Goal: Task Accomplishment & Management: Manage account settings

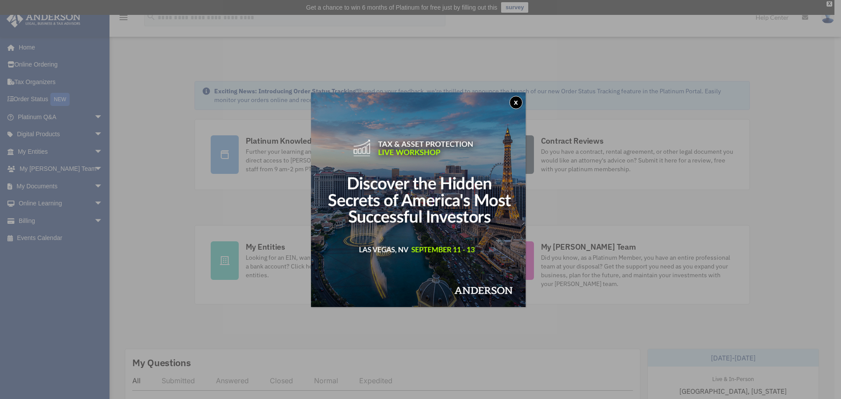
click at [520, 100] on button "x" at bounding box center [515, 102] width 13 height 13
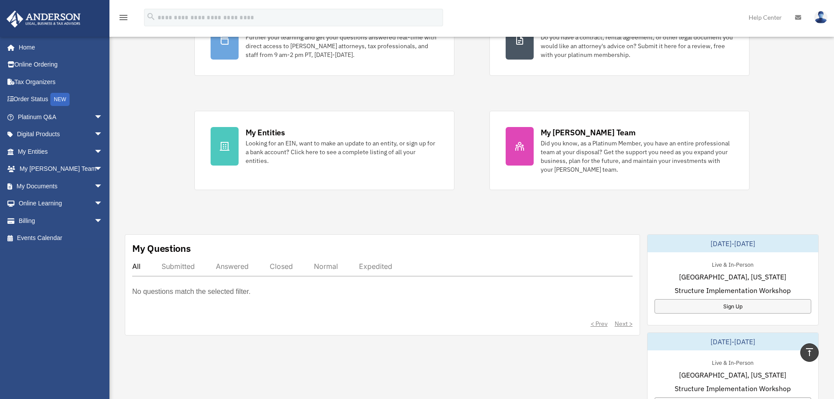
scroll to position [89, 0]
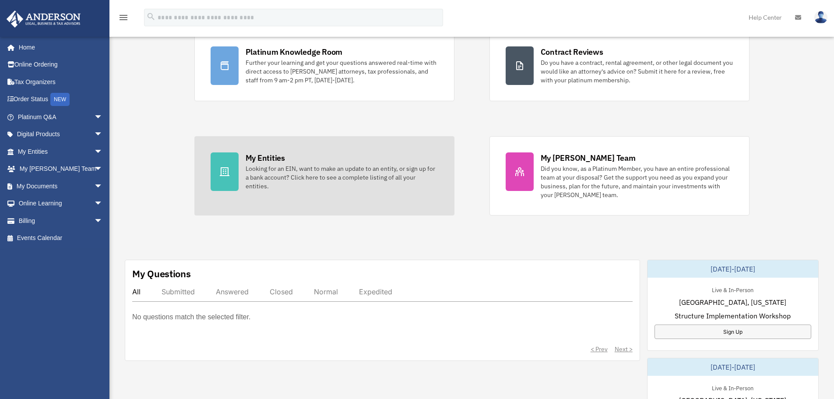
click at [324, 167] on div "Looking for an EIN, want to make an update to an entity, or sign up for a bank …" at bounding box center [342, 177] width 193 height 26
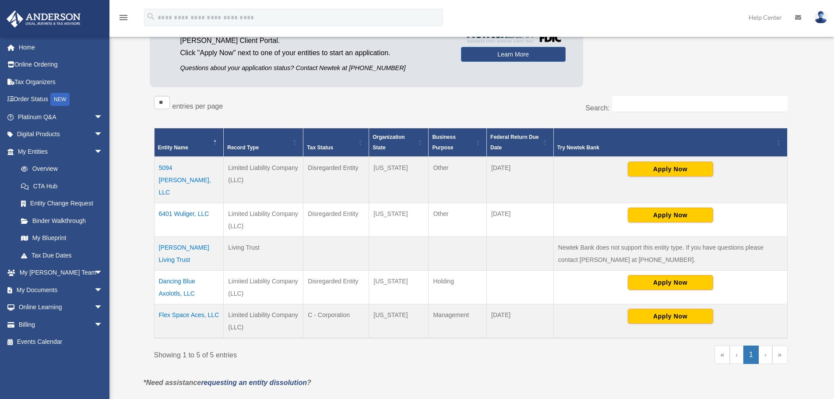
scroll to position [112, 0]
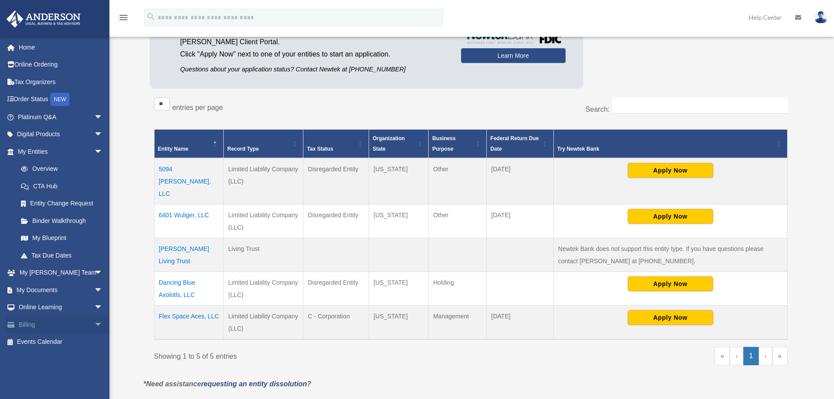
click at [94, 328] on span "arrow_drop_down" at bounding box center [103, 325] width 18 height 18
click at [42, 67] on link "Online Ordering" at bounding box center [61, 65] width 110 height 18
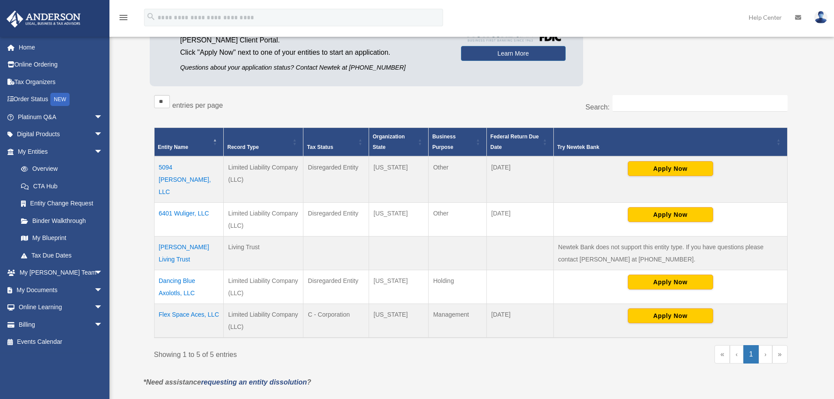
scroll to position [112, 0]
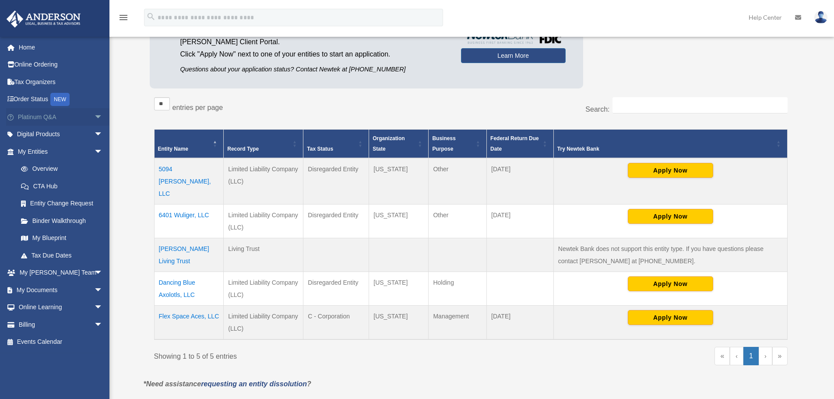
click at [94, 116] on span "arrow_drop_down" at bounding box center [103, 117] width 18 height 18
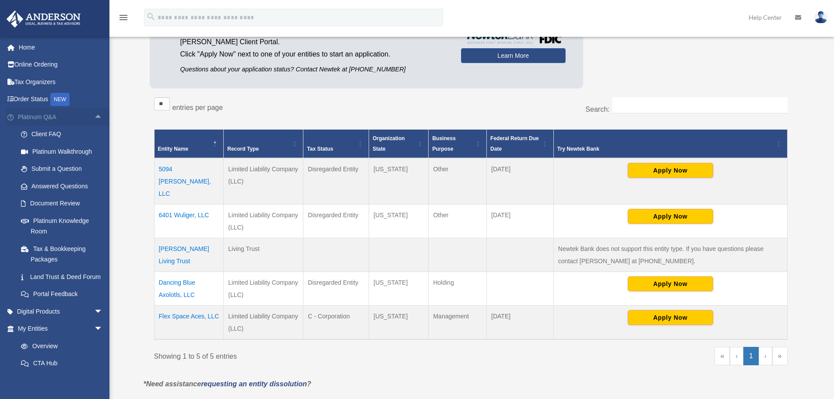
click at [94, 113] on span "arrow_drop_up" at bounding box center [103, 117] width 18 height 18
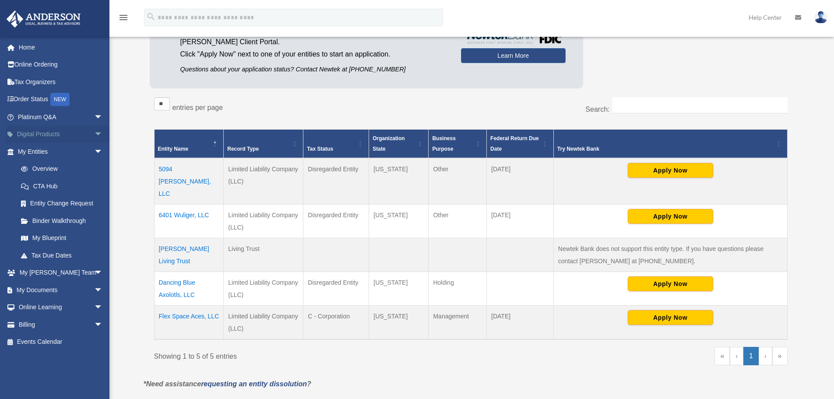
click at [94, 135] on span "arrow_drop_down" at bounding box center [103, 135] width 18 height 18
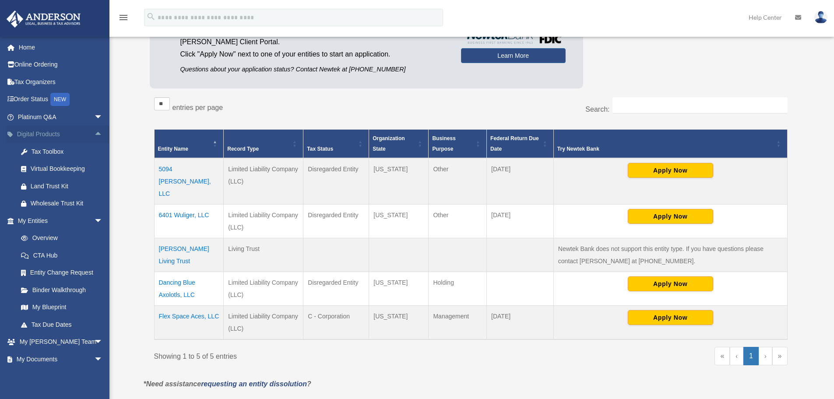
click at [94, 135] on span "arrow_drop_up" at bounding box center [103, 135] width 18 height 18
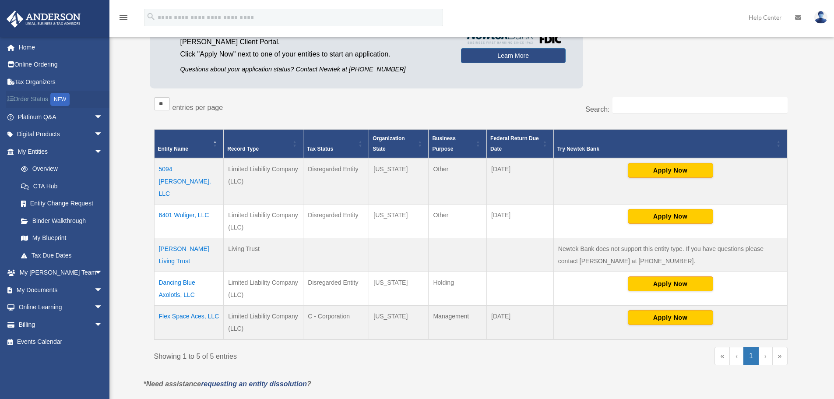
click at [40, 97] on link "Order Status NEW" at bounding box center [61, 100] width 110 height 18
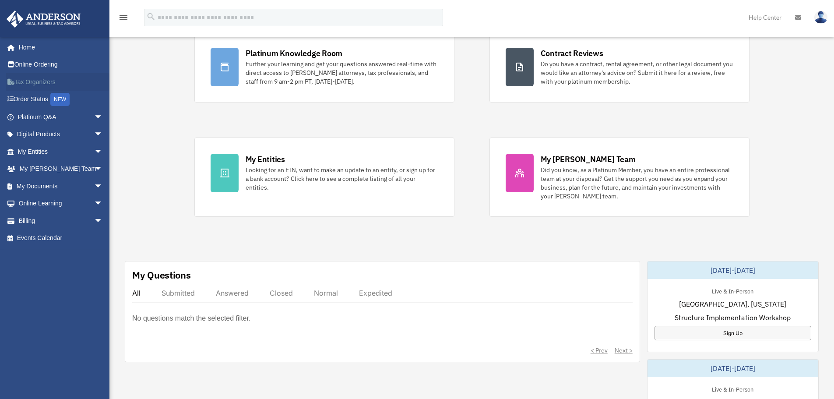
scroll to position [89, 0]
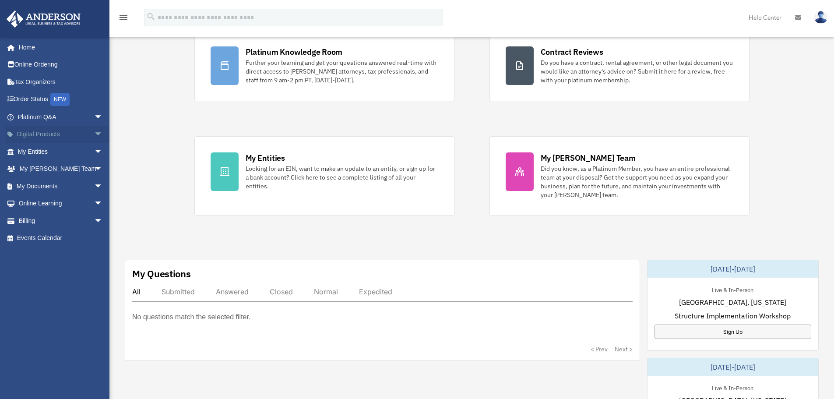
click at [94, 132] on span "arrow_drop_down" at bounding box center [103, 135] width 18 height 18
click at [94, 132] on span "arrow_drop_up" at bounding box center [103, 135] width 18 height 18
click at [94, 165] on span "arrow_drop_down" at bounding box center [103, 169] width 18 height 18
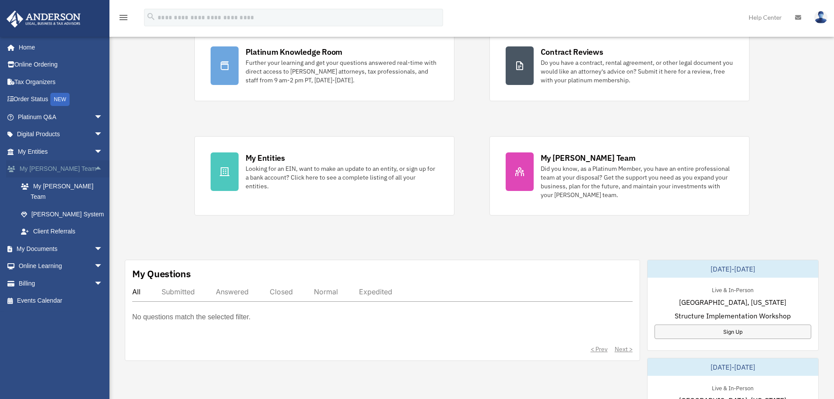
click at [94, 165] on span "arrow_drop_up" at bounding box center [103, 169] width 18 height 18
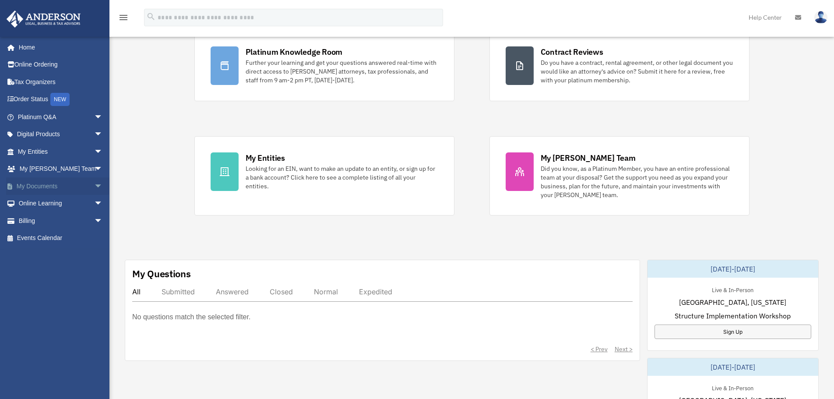
click at [94, 187] on span "arrow_drop_down" at bounding box center [103, 186] width 18 height 18
click at [94, 186] on span "arrow_drop_up" at bounding box center [103, 186] width 18 height 18
click at [94, 219] on span "arrow_drop_down" at bounding box center [103, 221] width 18 height 18
click at [58, 253] on link "Past Invoices" at bounding box center [64, 256] width 104 height 18
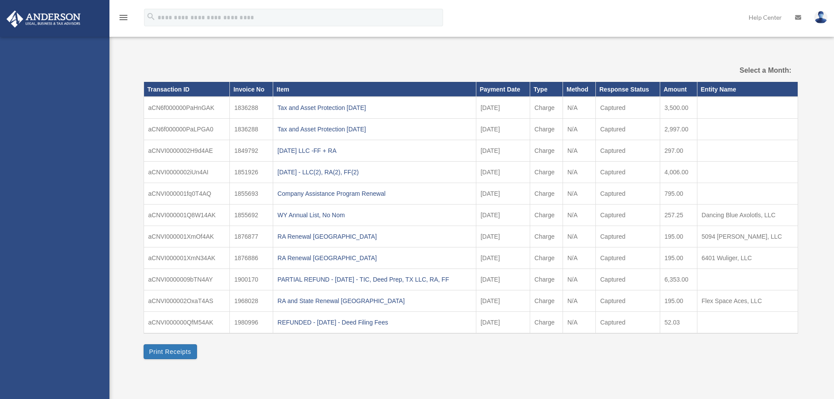
select select
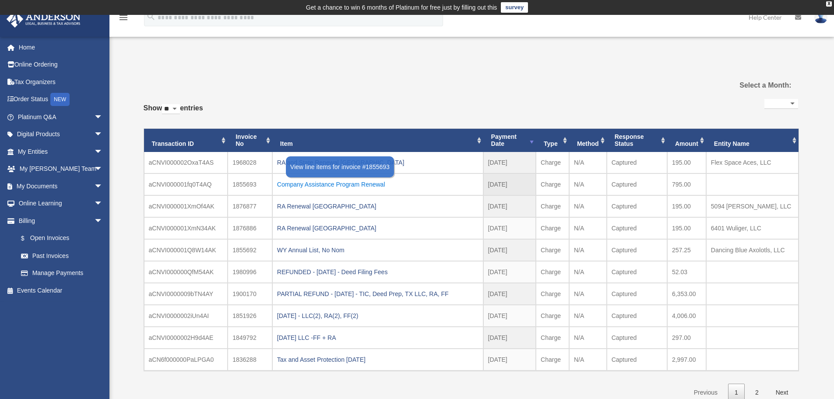
click at [343, 183] on div "Company Assistance Program Renewal" at bounding box center [377, 184] width 201 height 12
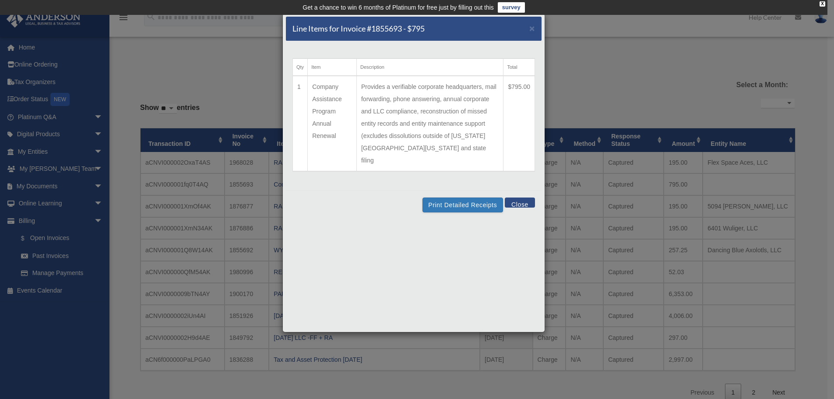
click at [523, 197] on button "Close" at bounding box center [520, 202] width 30 height 10
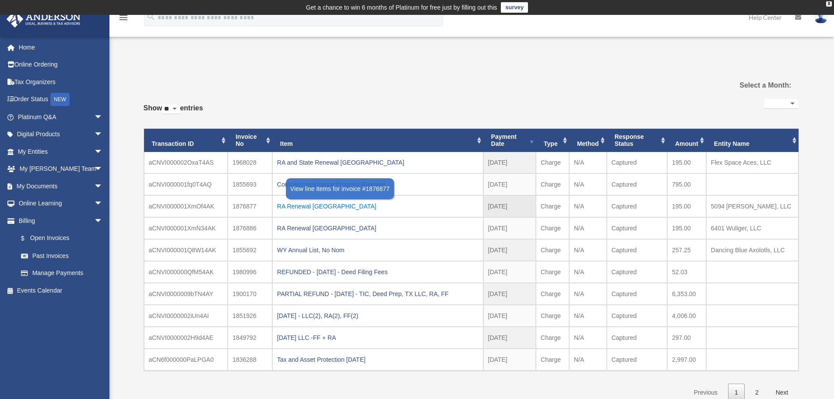
click at [308, 205] on div "RA Renewal TX" at bounding box center [377, 206] width 201 height 12
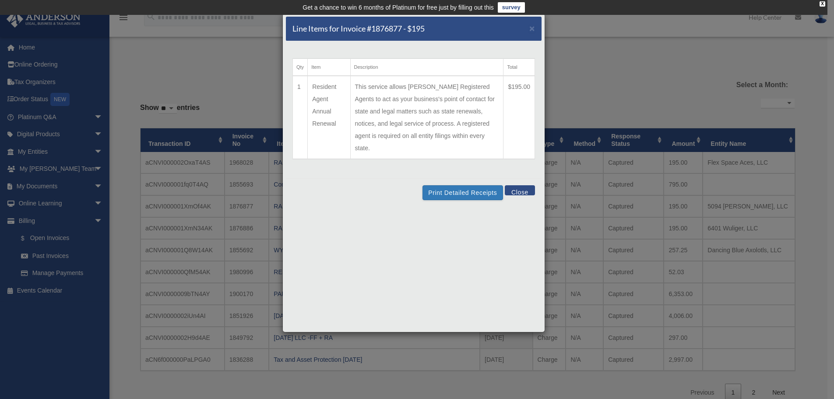
click at [521, 185] on button "Close" at bounding box center [520, 190] width 30 height 10
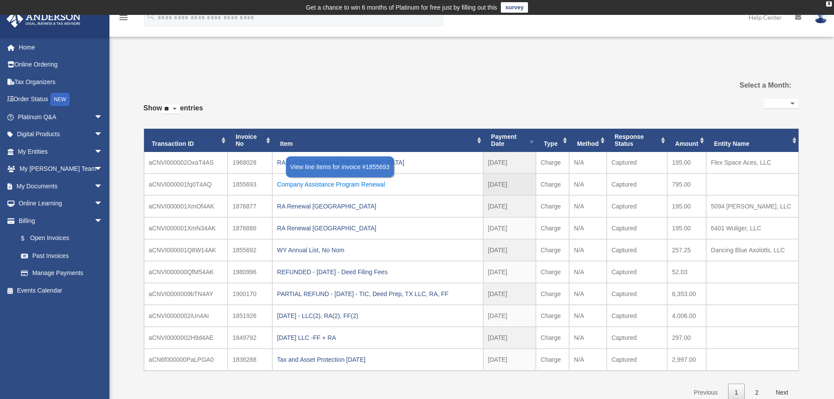
click at [340, 184] on div "Company Assistance Program Renewal" at bounding box center [377, 184] width 201 height 12
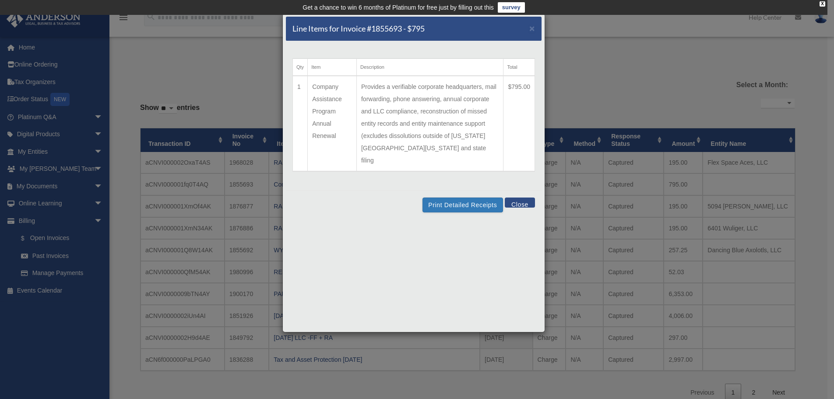
click at [528, 197] on button "Close" at bounding box center [520, 202] width 30 height 10
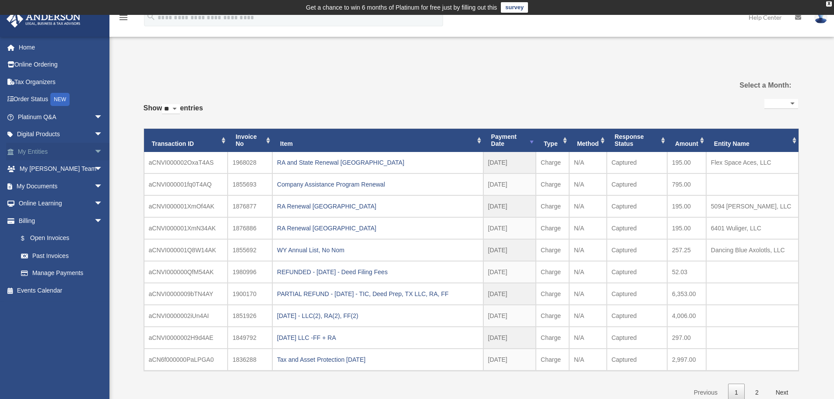
click at [43, 148] on link "My Entities arrow_drop_down" at bounding box center [61, 152] width 110 height 18
click at [94, 151] on span "arrow_drop_down" at bounding box center [103, 152] width 18 height 18
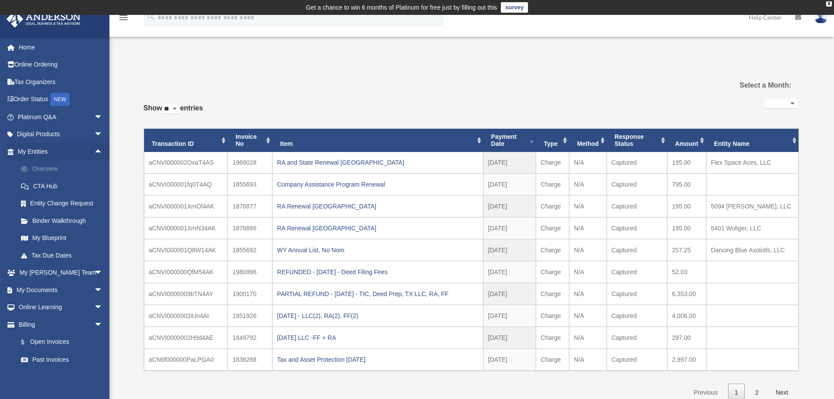
click at [49, 169] on link "Overview" at bounding box center [64, 169] width 104 height 18
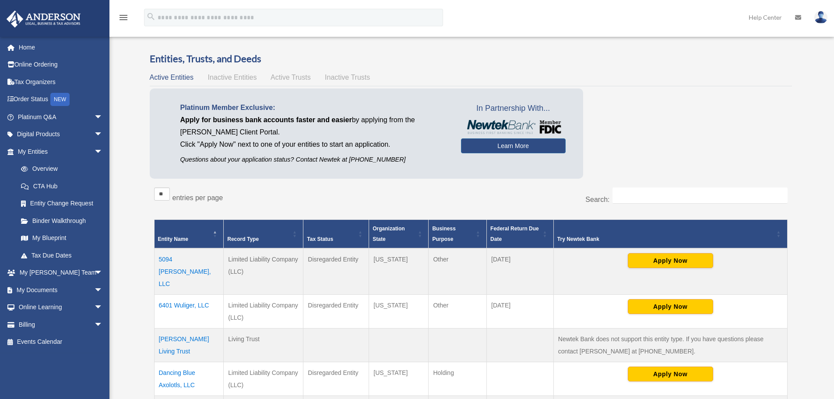
scroll to position [21, 0]
